Goal: Task Accomplishment & Management: Use online tool/utility

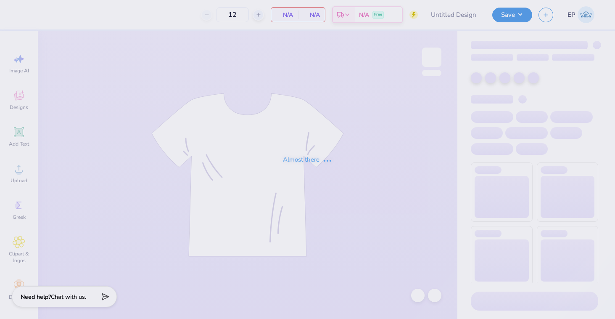
type input "5k Shirts"
type input "30"
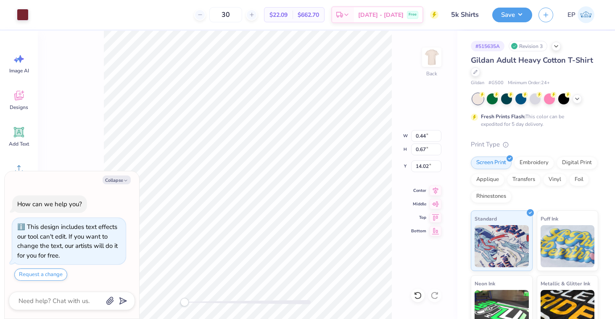
type textarea "x"
type input "0.51"
type input "0.64"
type input "14.03"
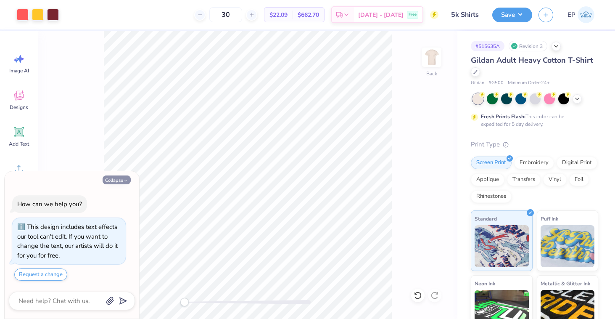
click at [124, 179] on icon "button" at bounding box center [125, 180] width 5 height 5
type textarea "x"
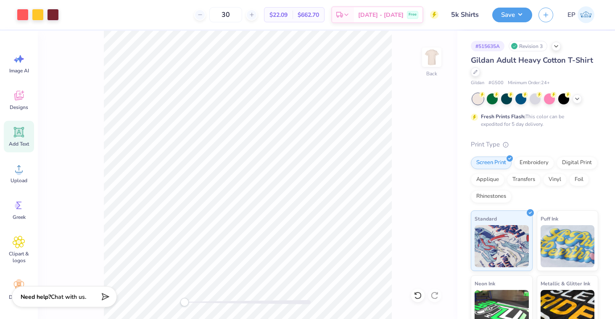
click at [21, 137] on icon at bounding box center [19, 132] width 13 height 13
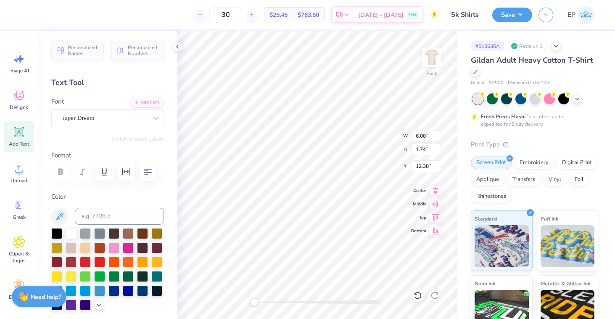
type textarea "T"
click at [70, 261] on div at bounding box center [71, 261] width 11 height 11
type textarea "National Association for Black Veternarians"
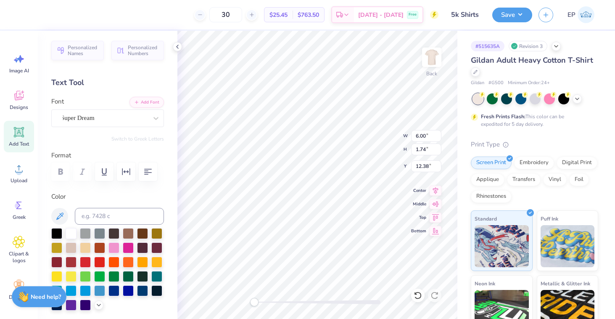
scroll to position [0, 3]
type input "13.51"
type input "0.46"
type input "13.51"
type input "0.46"
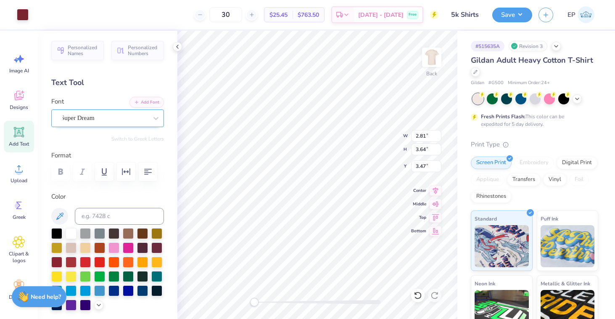
type input "13.84"
click at [99, 215] on input at bounding box center [119, 216] width 89 height 17
type input "188"
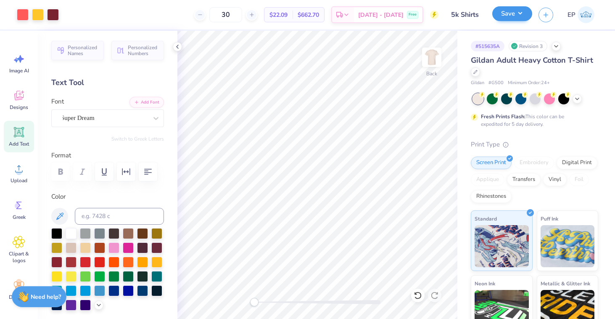
click at [525, 15] on button "Save" at bounding box center [513, 13] width 40 height 15
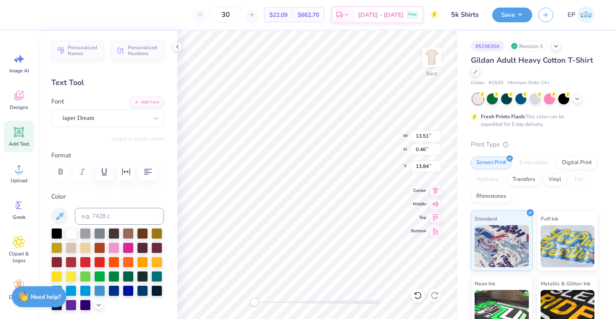
scroll to position [0, 7]
type textarea "National Association for Black Veterinarians"
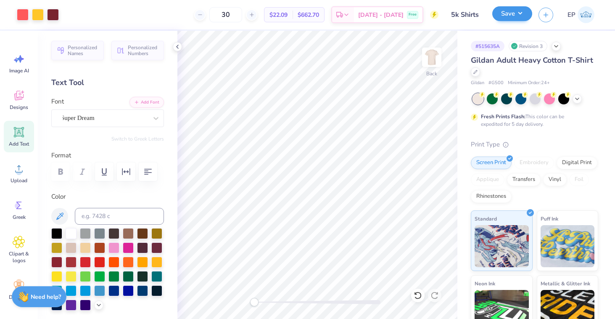
click at [509, 12] on button "Save" at bounding box center [513, 13] width 40 height 15
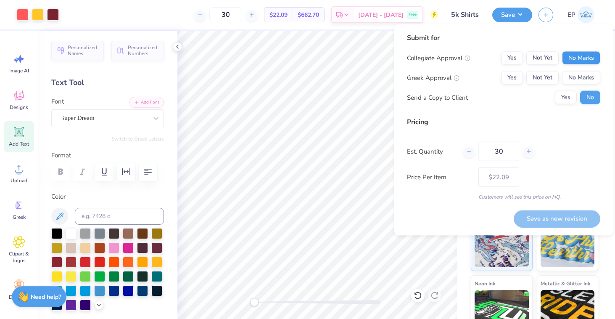
click at [588, 58] on button "No Marks" at bounding box center [581, 57] width 38 height 13
click at [593, 78] on button "No Marks" at bounding box center [581, 77] width 38 height 13
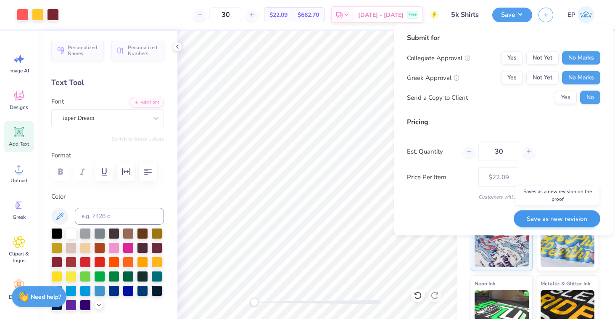
click at [563, 219] on button "Save as new revision" at bounding box center [557, 218] width 87 height 17
type input "– –"
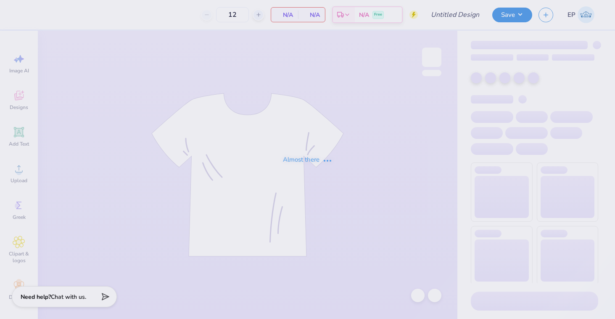
type input "5k Shirts"
type input "30"
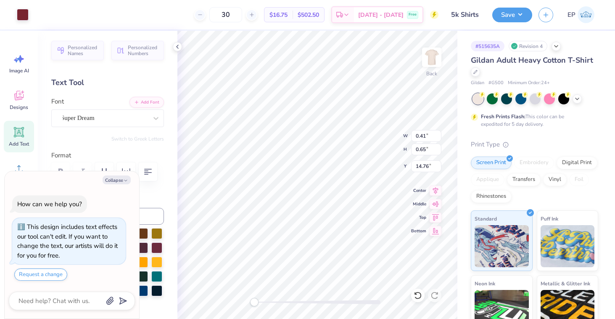
type textarea "x"
type input "0.38"
type input "0.59"
type textarea "x"
type input "13.69"
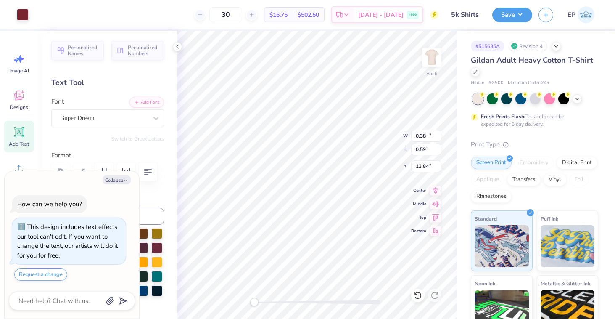
type input "0.46"
type input "13.84"
click at [117, 114] on div "Super Dream" at bounding box center [104, 117] width 88 height 13
click at [123, 117] on div "Super Dream" at bounding box center [104, 117] width 88 height 13
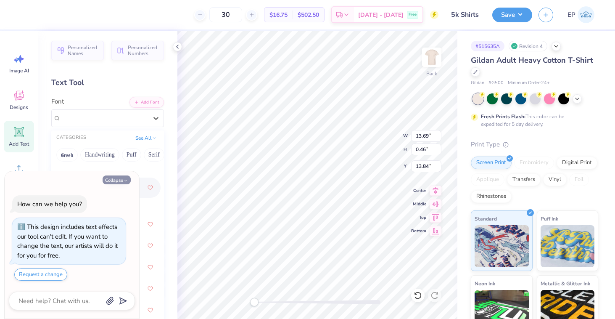
click at [122, 178] on button "Collapse" at bounding box center [117, 179] width 28 height 9
type textarea "x"
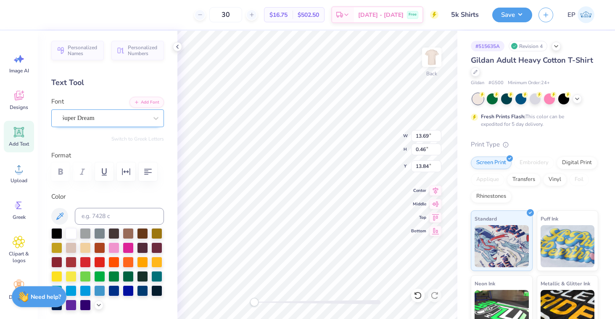
click at [145, 119] on div "Super Dream" at bounding box center [104, 117] width 88 height 13
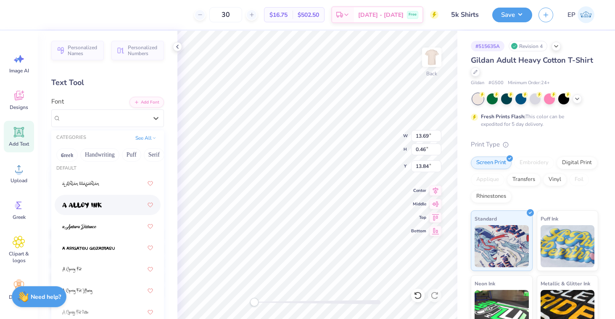
scroll to position [41, 0]
click at [102, 246] on img at bounding box center [88, 248] width 53 height 6
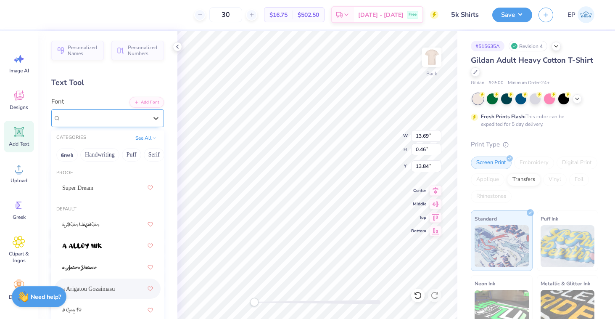
click at [117, 115] on span "a Arigatou Gozaimasu" at bounding box center [89, 118] width 56 height 10
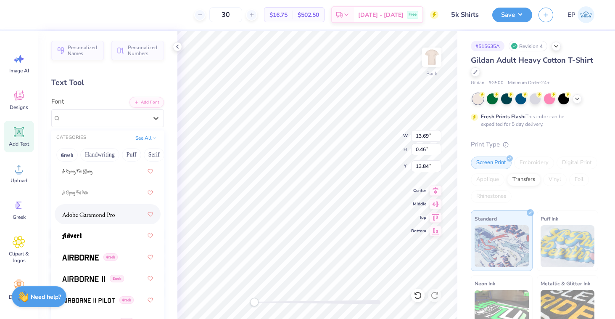
scroll to position [172, 0]
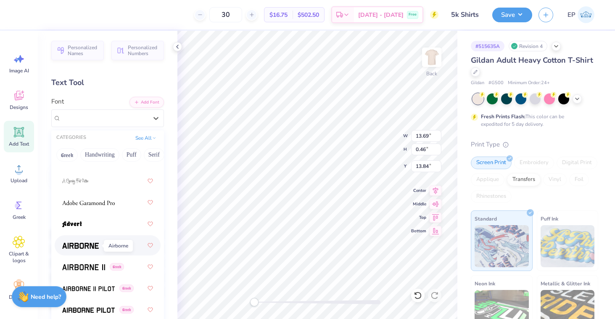
click at [83, 246] on img at bounding box center [80, 246] width 37 height 6
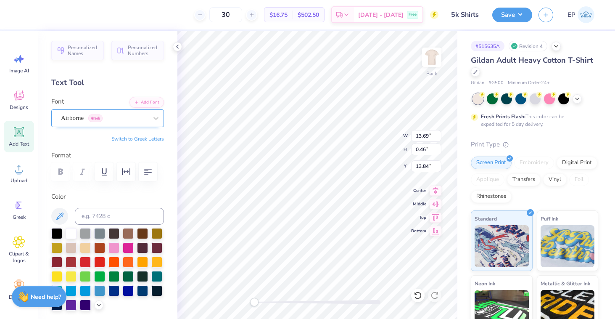
click at [94, 114] on div "Airborne Greek" at bounding box center [104, 117] width 88 height 13
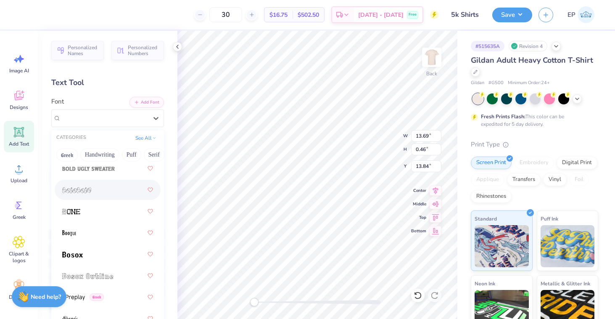
scroll to position [764, 0]
click at [77, 254] on img at bounding box center [72, 254] width 21 height 6
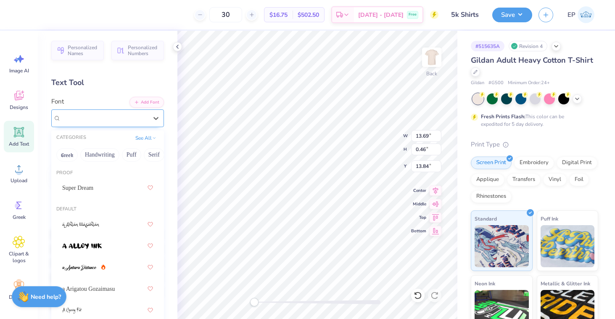
click at [142, 120] on div "Bosox" at bounding box center [104, 117] width 88 height 13
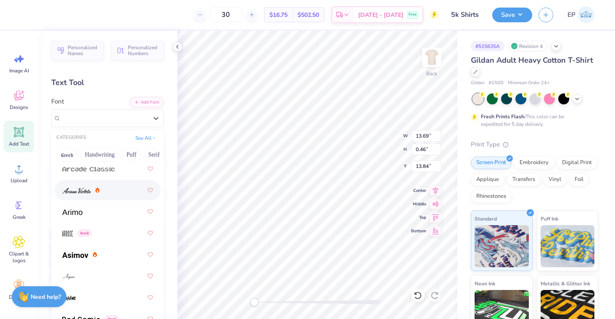
scroll to position [405, 0]
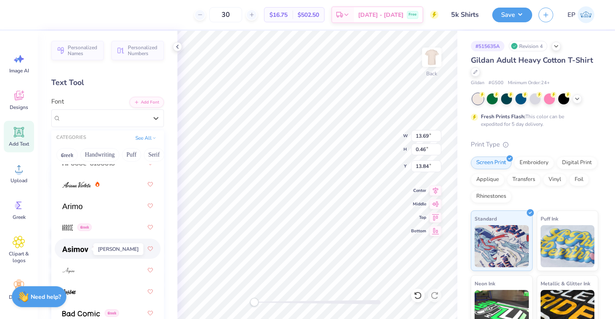
click at [73, 248] on img at bounding box center [75, 249] width 26 height 6
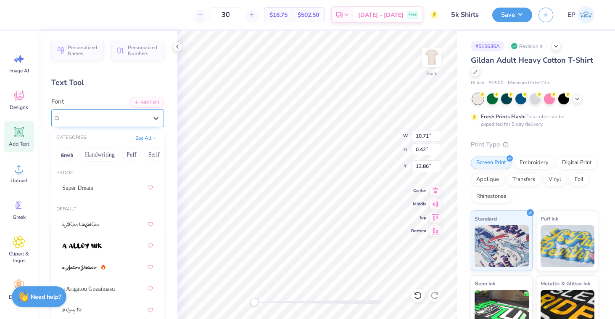
click at [118, 121] on div "[PERSON_NAME] Greek" at bounding box center [104, 117] width 88 height 13
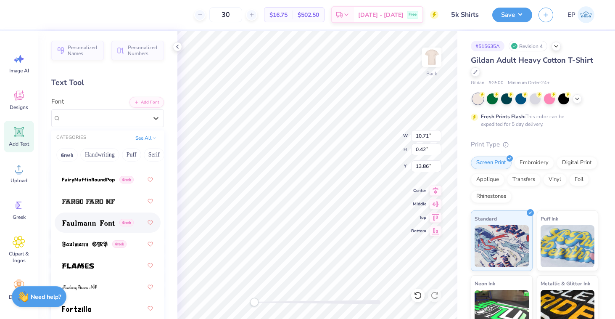
scroll to position [2513, 0]
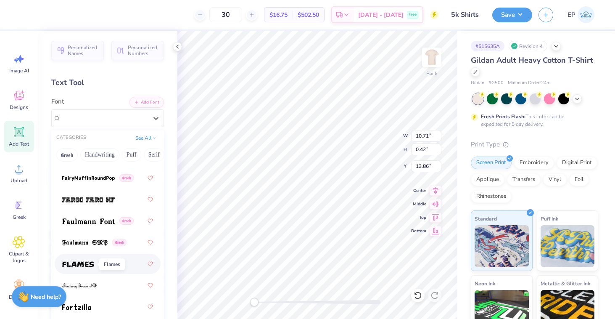
click at [84, 265] on img at bounding box center [78, 264] width 32 height 6
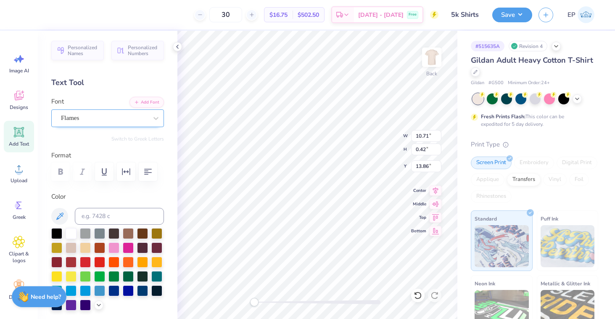
click at [148, 115] on div "Flames" at bounding box center [104, 117] width 88 height 13
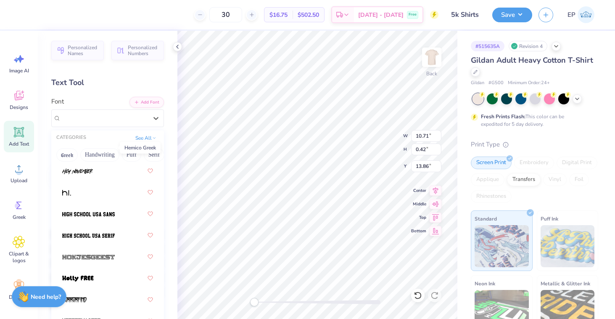
scroll to position [3016, 0]
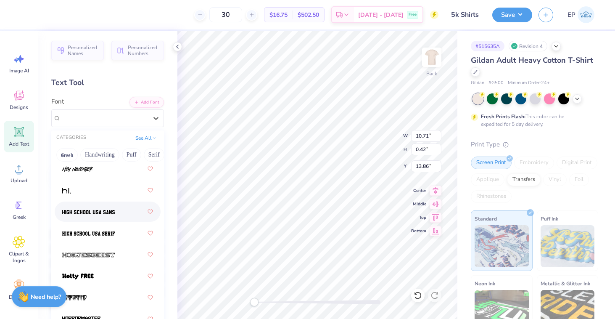
click at [105, 212] on img at bounding box center [88, 212] width 53 height 6
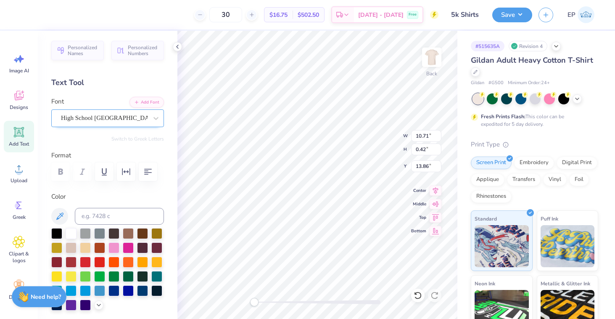
click at [98, 113] on span "High School [GEOGRAPHIC_DATA] Sans" at bounding box center [104, 118] width 87 height 10
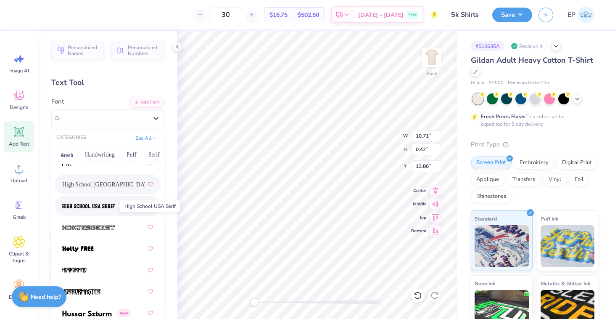
scroll to position [3044, 0]
click at [89, 247] on img at bounding box center [78, 249] width 32 height 6
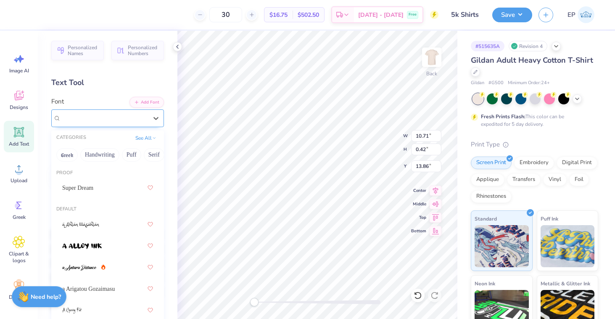
click at [120, 119] on div "[PERSON_NAME]" at bounding box center [104, 117] width 88 height 13
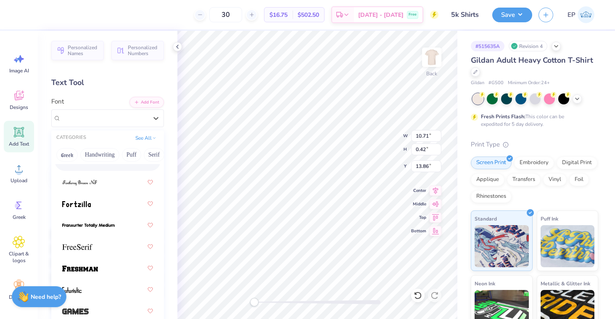
scroll to position [2617, 0]
click at [87, 265] on span at bounding box center [80, 267] width 36 height 9
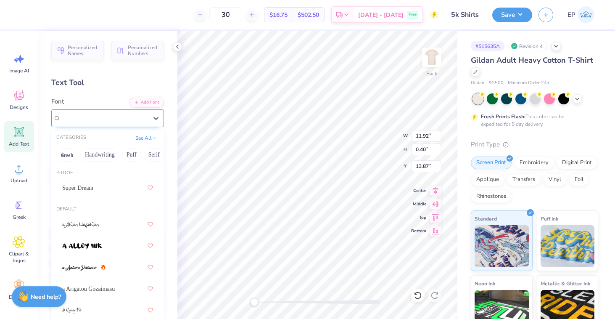
click at [95, 120] on div "Freshman" at bounding box center [104, 117] width 88 height 13
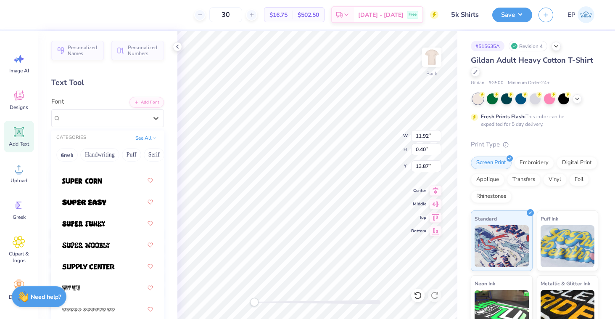
scroll to position [5857, 0]
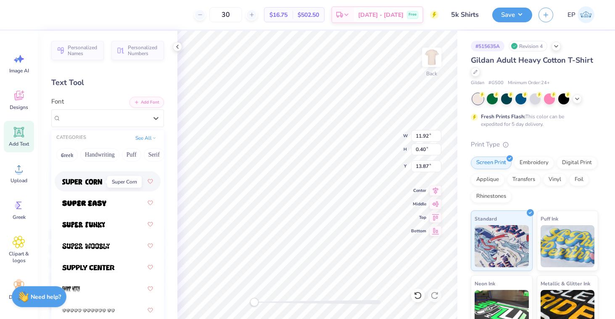
click at [93, 183] on img at bounding box center [82, 182] width 40 height 6
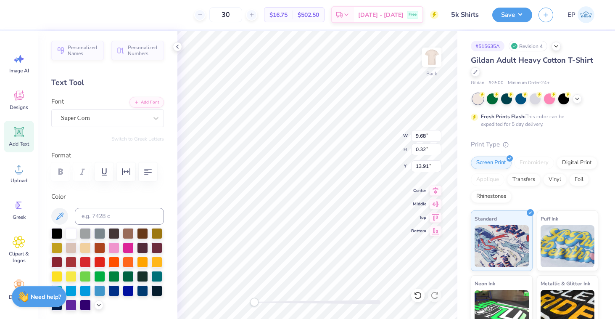
type input "12.30"
type input "0.41"
type input "13.99"
click at [122, 118] on div "Super Corn" at bounding box center [104, 117] width 88 height 13
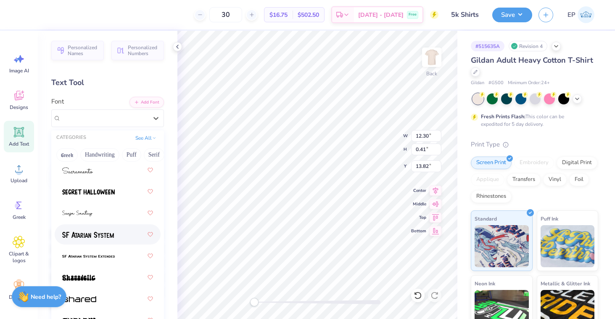
scroll to position [5576, 0]
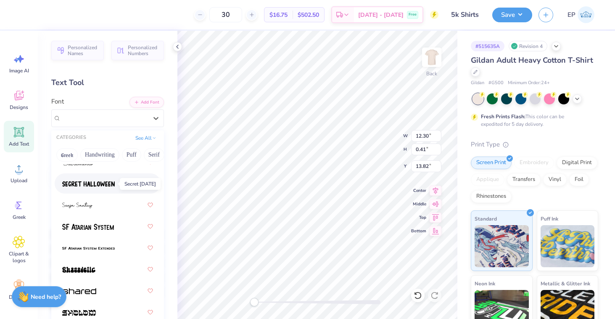
click at [104, 185] on img at bounding box center [88, 184] width 53 height 6
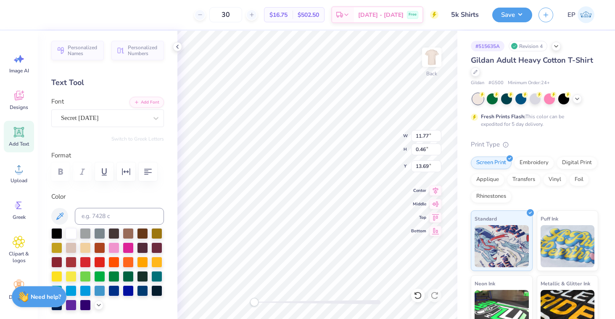
type input "0.11"
type input "0.15"
type input "14.07"
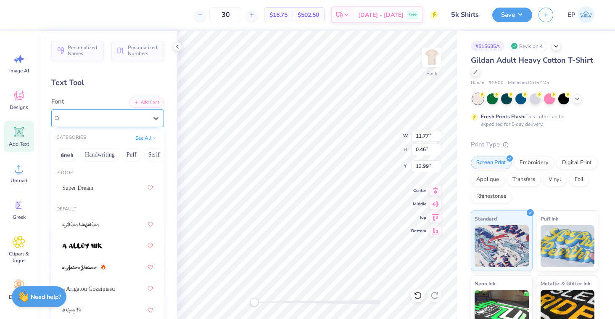
click at [134, 111] on div "Secret [DATE]" at bounding box center [104, 117] width 88 height 13
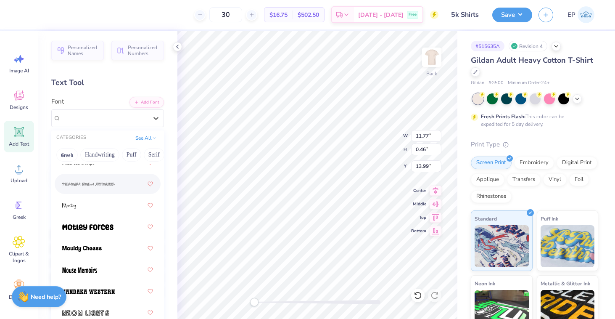
scroll to position [4420, 0]
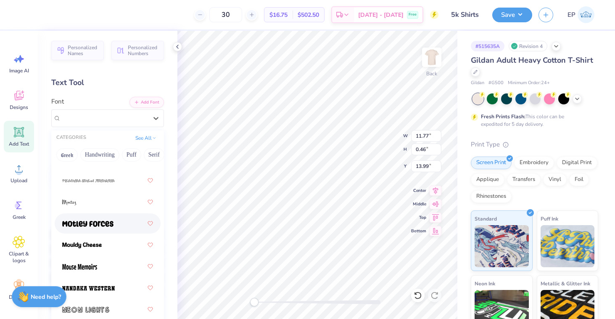
click at [80, 225] on img at bounding box center [87, 224] width 51 height 6
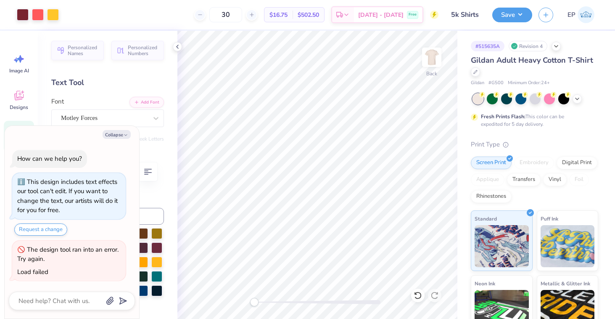
type textarea "x"
